Goal: Communication & Community: Answer question/provide support

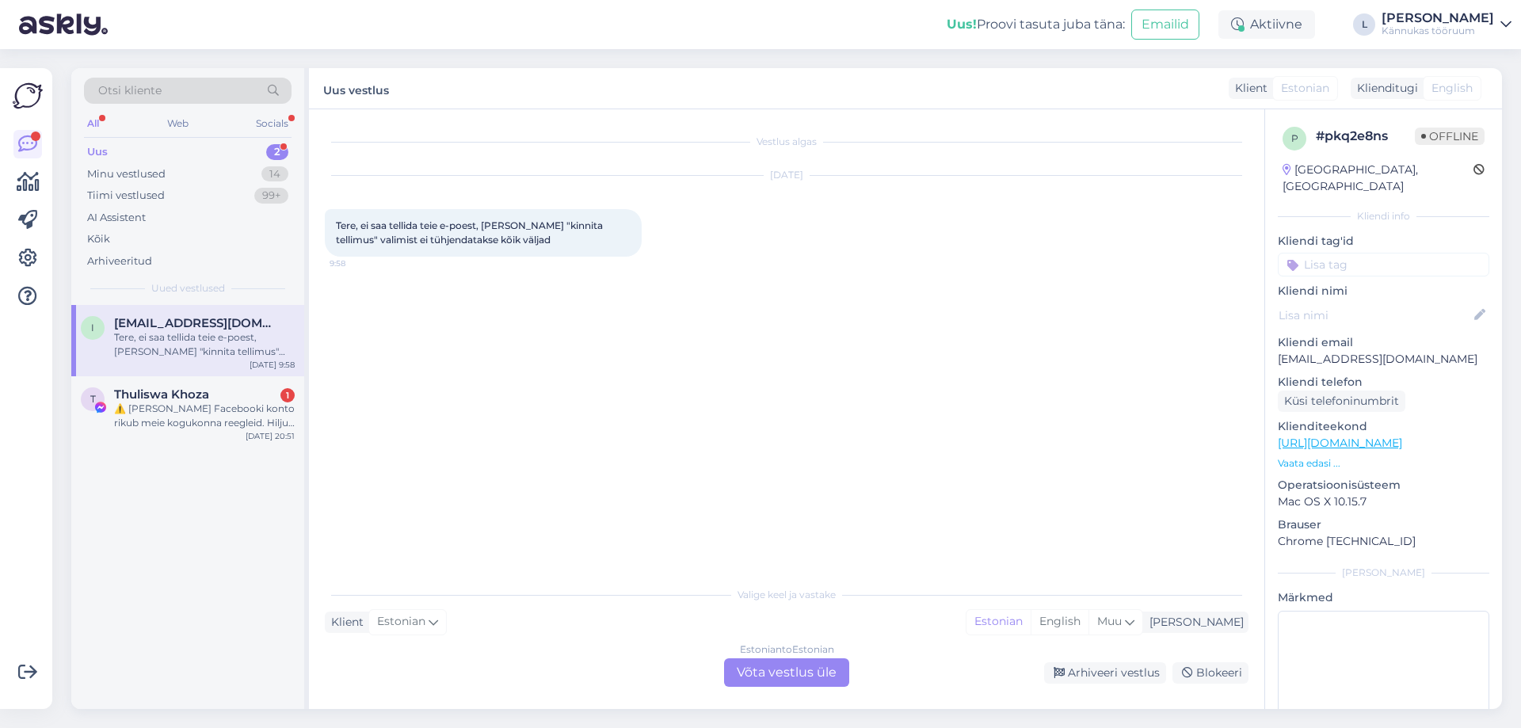
click at [794, 678] on div "Estonian to Estonian Võta vestlus üle" at bounding box center [786, 672] width 125 height 29
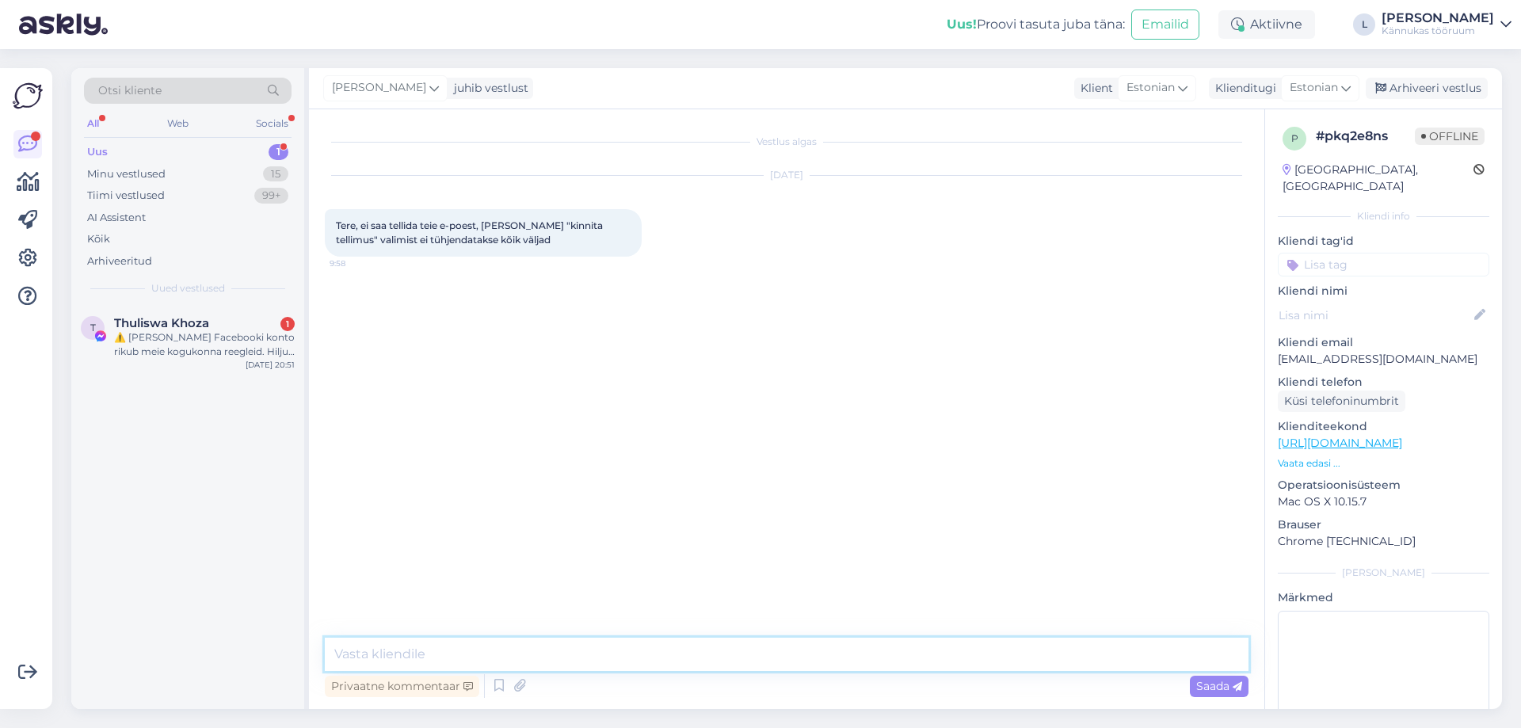
click at [358, 651] on textarea at bounding box center [787, 654] width 924 height 33
type textarea "Tere! Täname kirjutamast. Kas saite [PERSON_NAME] tellimuse tehtud või on probl…"
click at [232, 326] on div "Thuliswa Khoza 1" at bounding box center [204, 323] width 181 height 14
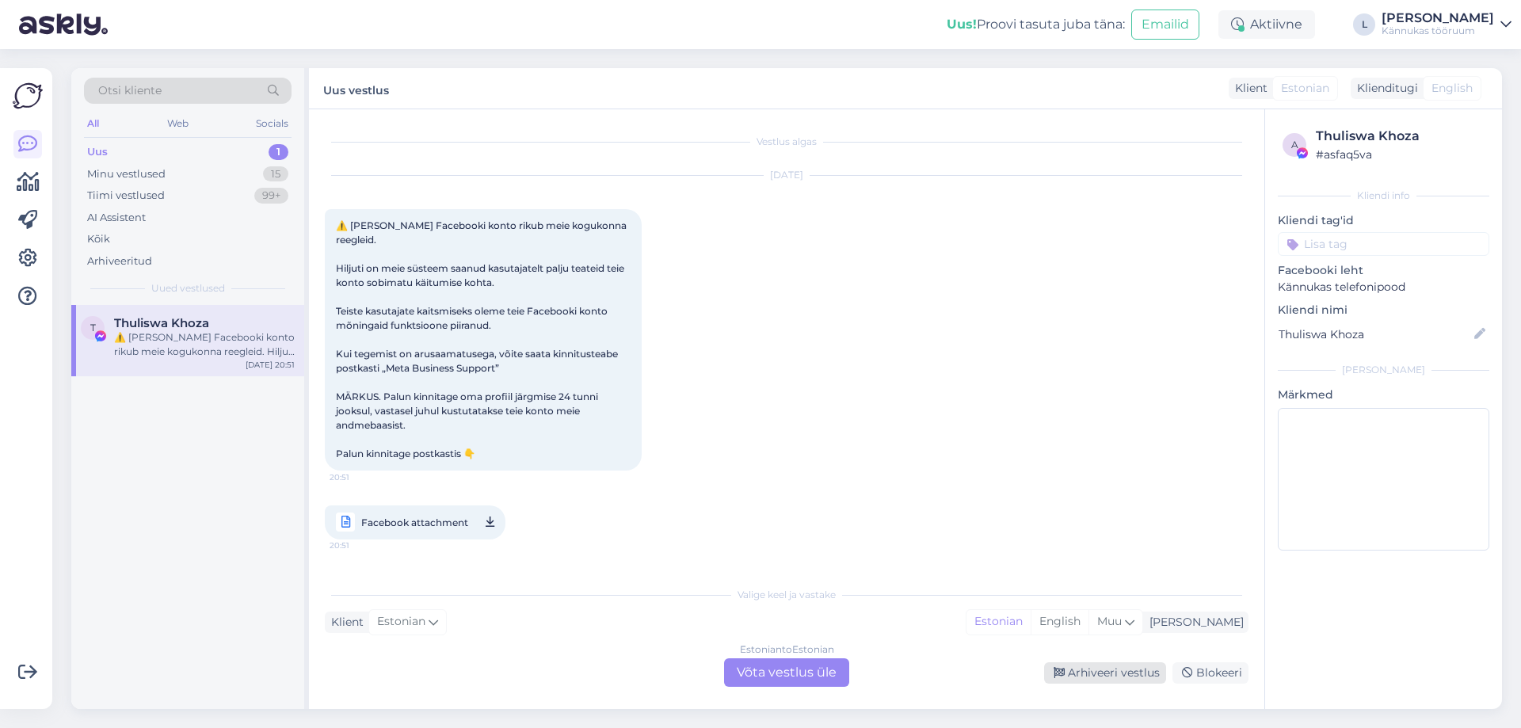
click at [1146, 677] on div "Arhiveeri vestlus" at bounding box center [1105, 672] width 122 height 21
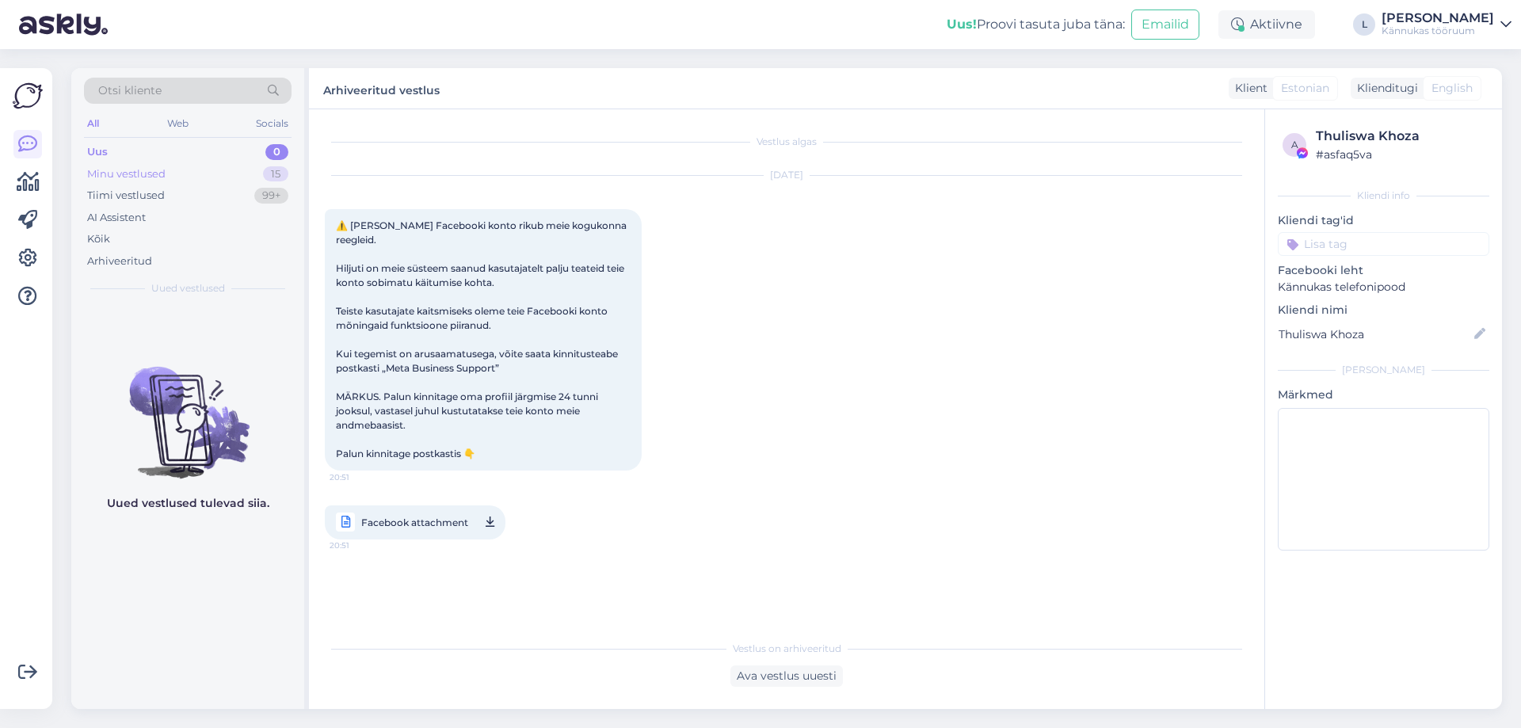
click at [181, 175] on div "Minu vestlused 15" at bounding box center [188, 174] width 208 height 22
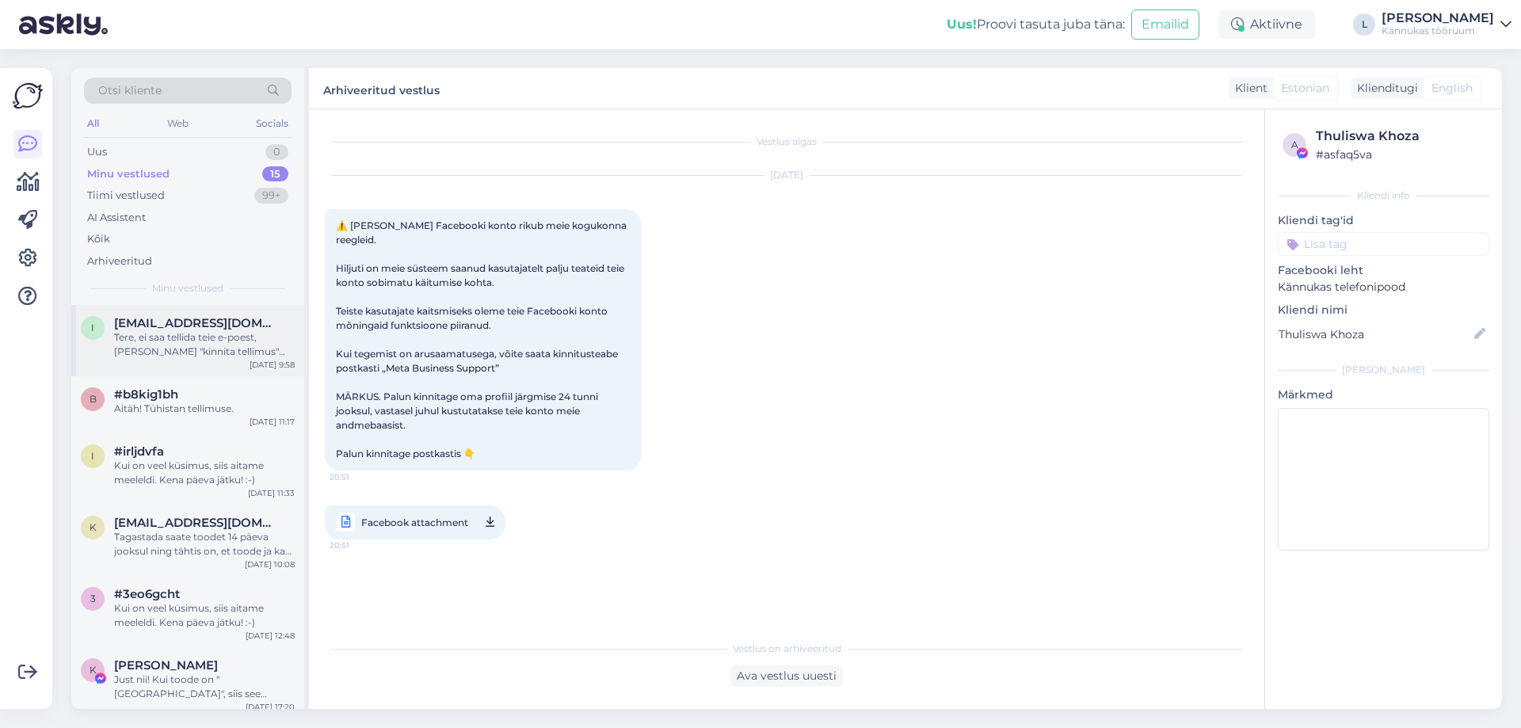
click at [168, 326] on span "[EMAIL_ADDRESS][DOMAIN_NAME]" at bounding box center [196, 323] width 165 height 14
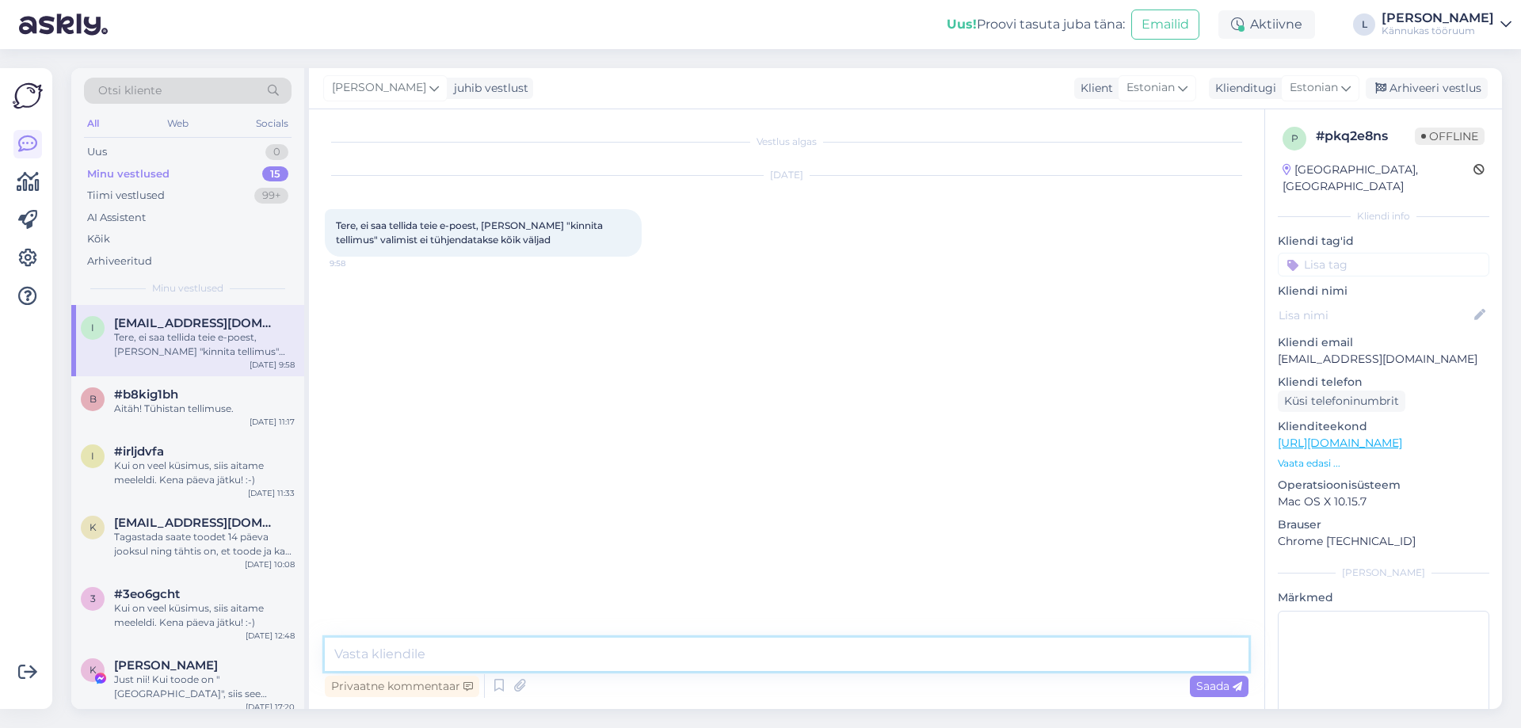
click at [480, 650] on textarea at bounding box center [787, 654] width 924 height 33
click at [480, 651] on textarea at bounding box center [787, 654] width 924 height 33
type textarea "Tere! Täname kirjutamast. Kas saite oma tellimuse tehtud või on probleem endise…"
click at [1213, 688] on span "Saada" at bounding box center [1219, 686] width 46 height 14
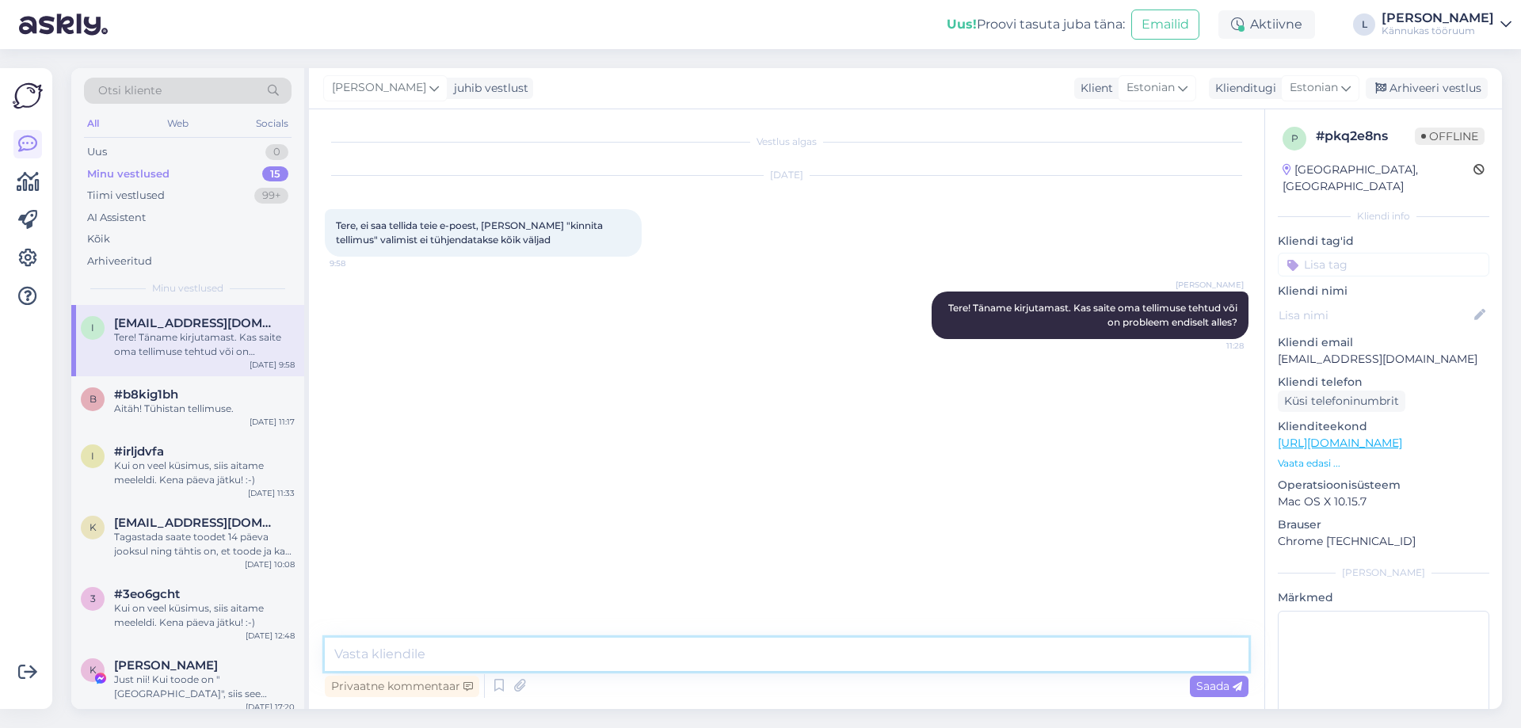
click at [483, 660] on textarea at bounding box center [787, 654] width 924 height 33
type textarea "Tegime ka ise katse ning meil tellimuse loomine õnnestub."
click at [1230, 692] on span "Saada" at bounding box center [1219, 686] width 46 height 14
